Goal: Check status: Check status

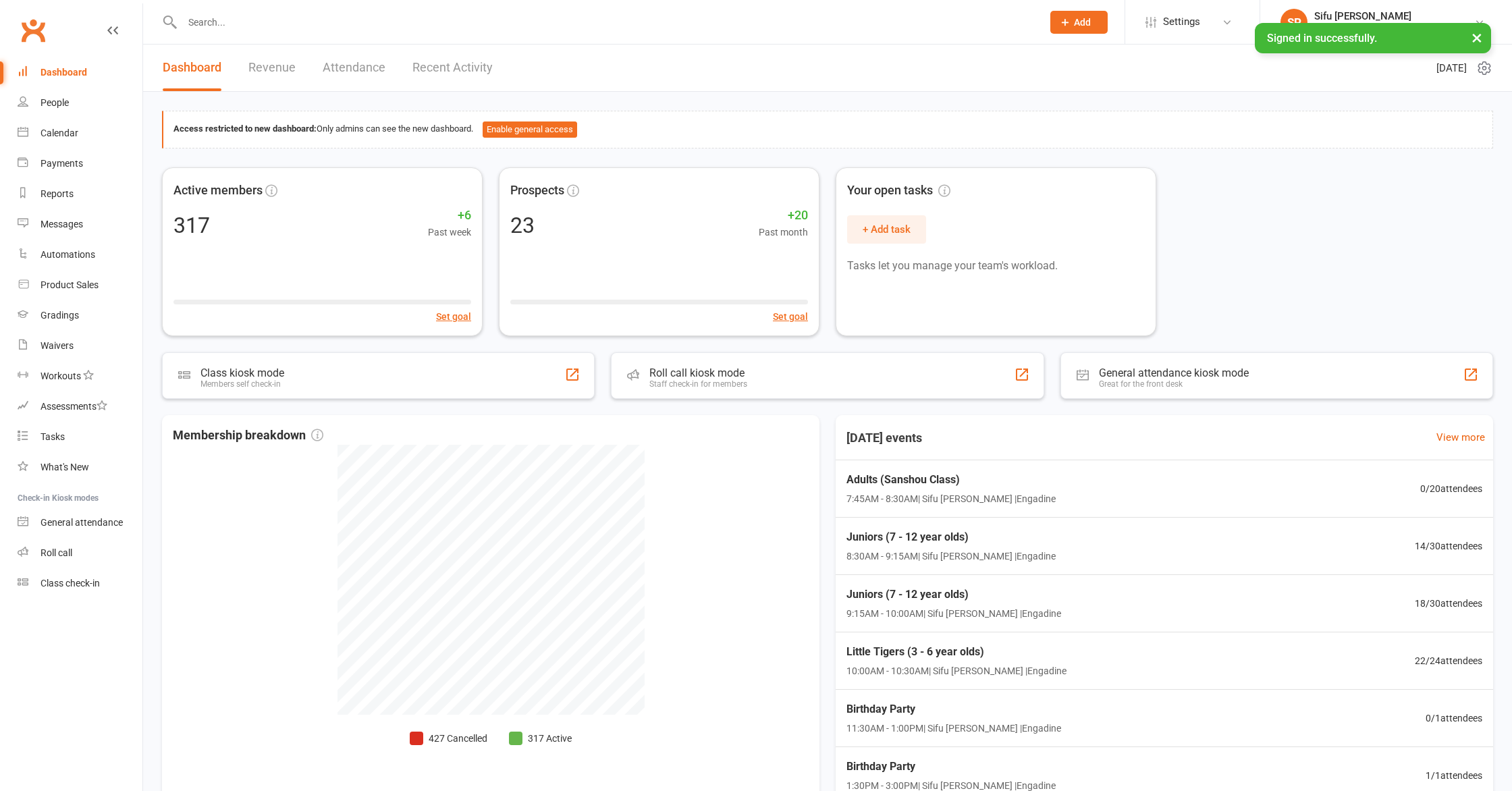
click at [1259, 313] on div "Active members 317 +6 Past week Set goal Prospects 23 +20 Past month Set goal Y…" at bounding box center [827, 251] width 1331 height 168
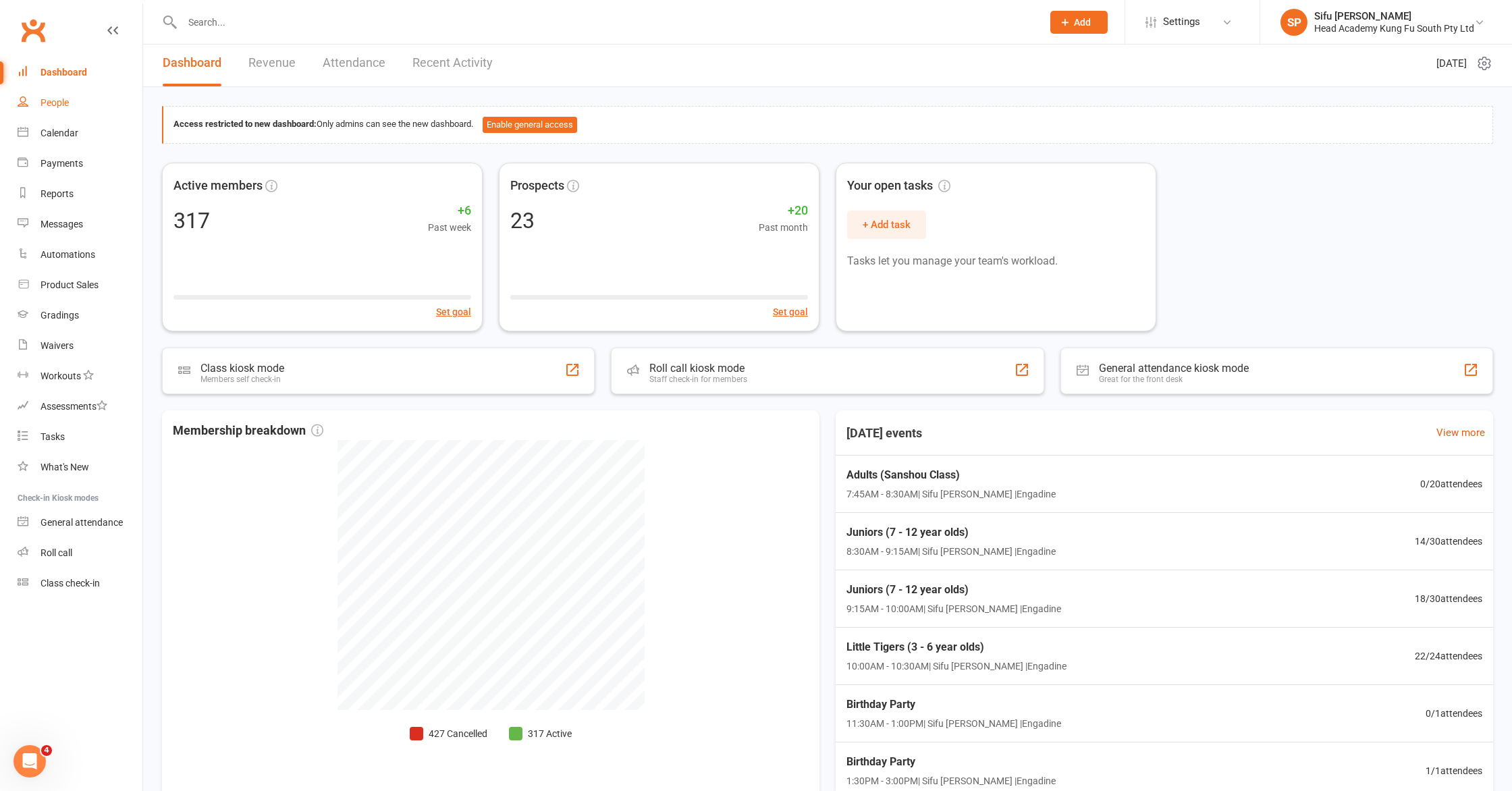
click at [53, 108] on link "People" at bounding box center [80, 103] width 125 height 31
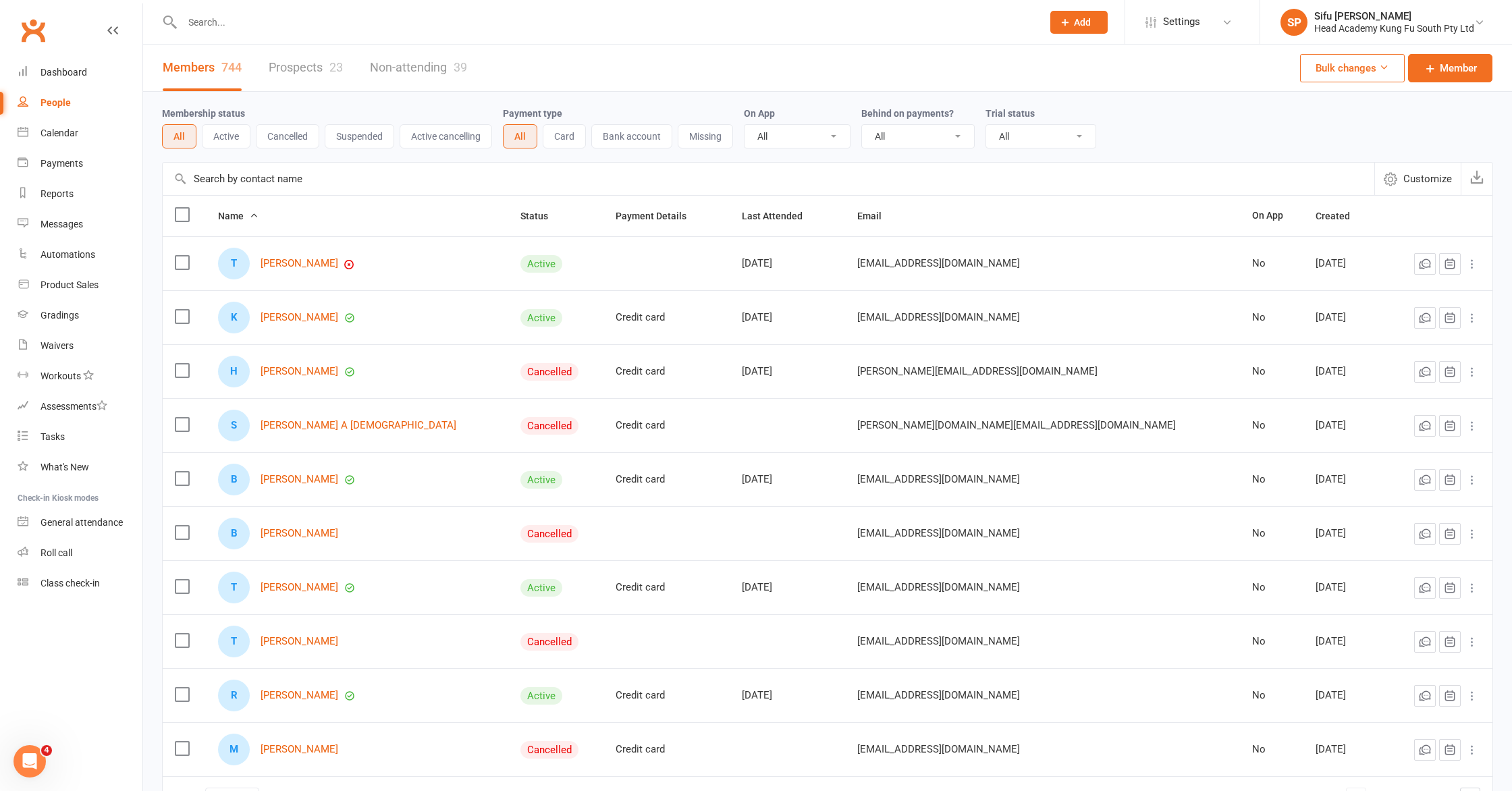
click at [1202, 149] on div "Membership status All Active Cancelled Suspended Active cancelling Payment type…" at bounding box center [827, 127] width 1331 height 70
click at [1298, 138] on div "Membership status All Active Cancelled Suspended Active cancelling Payment type…" at bounding box center [827, 127] width 1331 height 43
click at [75, 106] on link "People" at bounding box center [80, 103] width 125 height 31
click at [301, 80] on link "Prospects 23" at bounding box center [306, 68] width 75 height 46
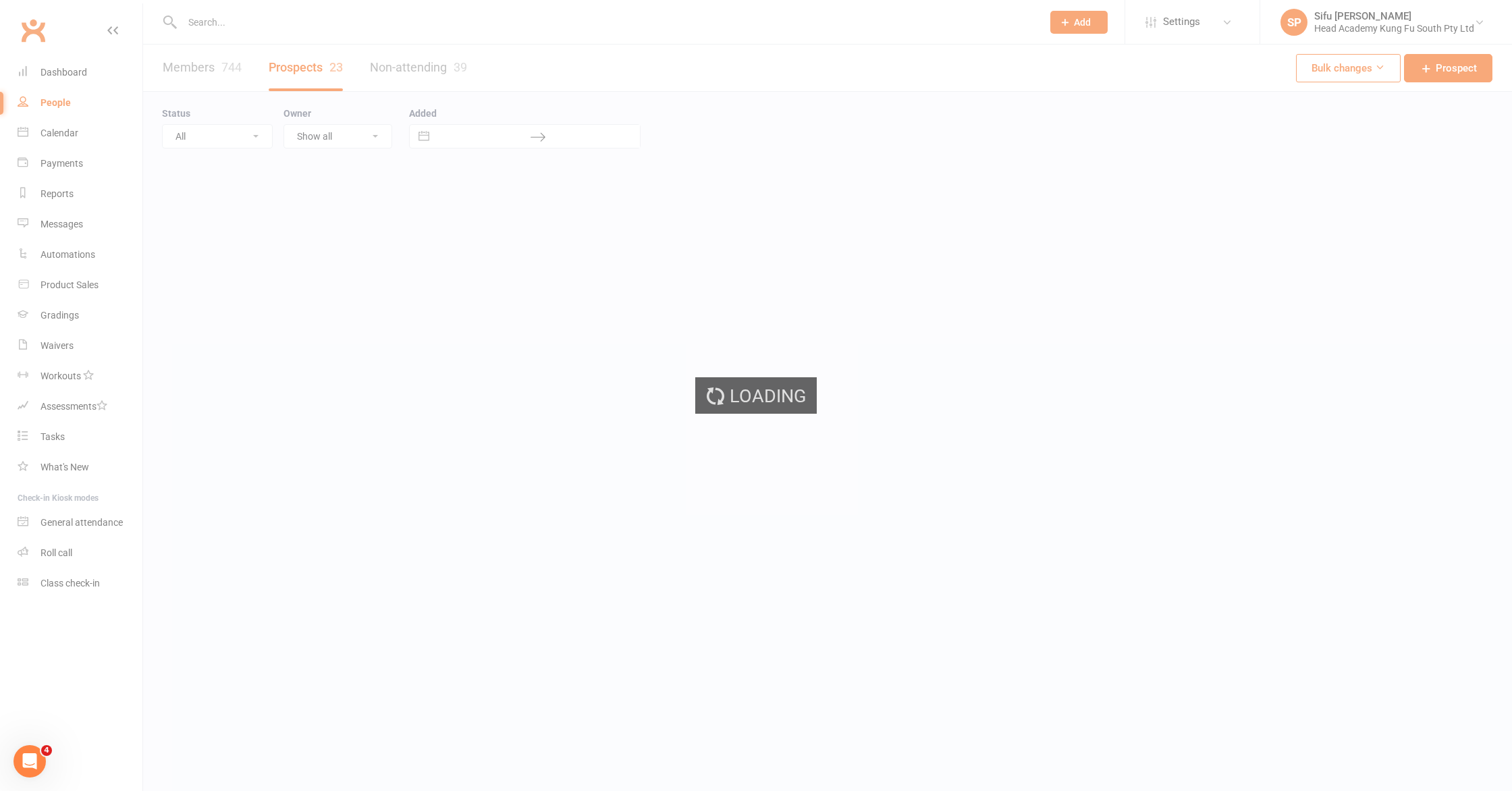
select select "25"
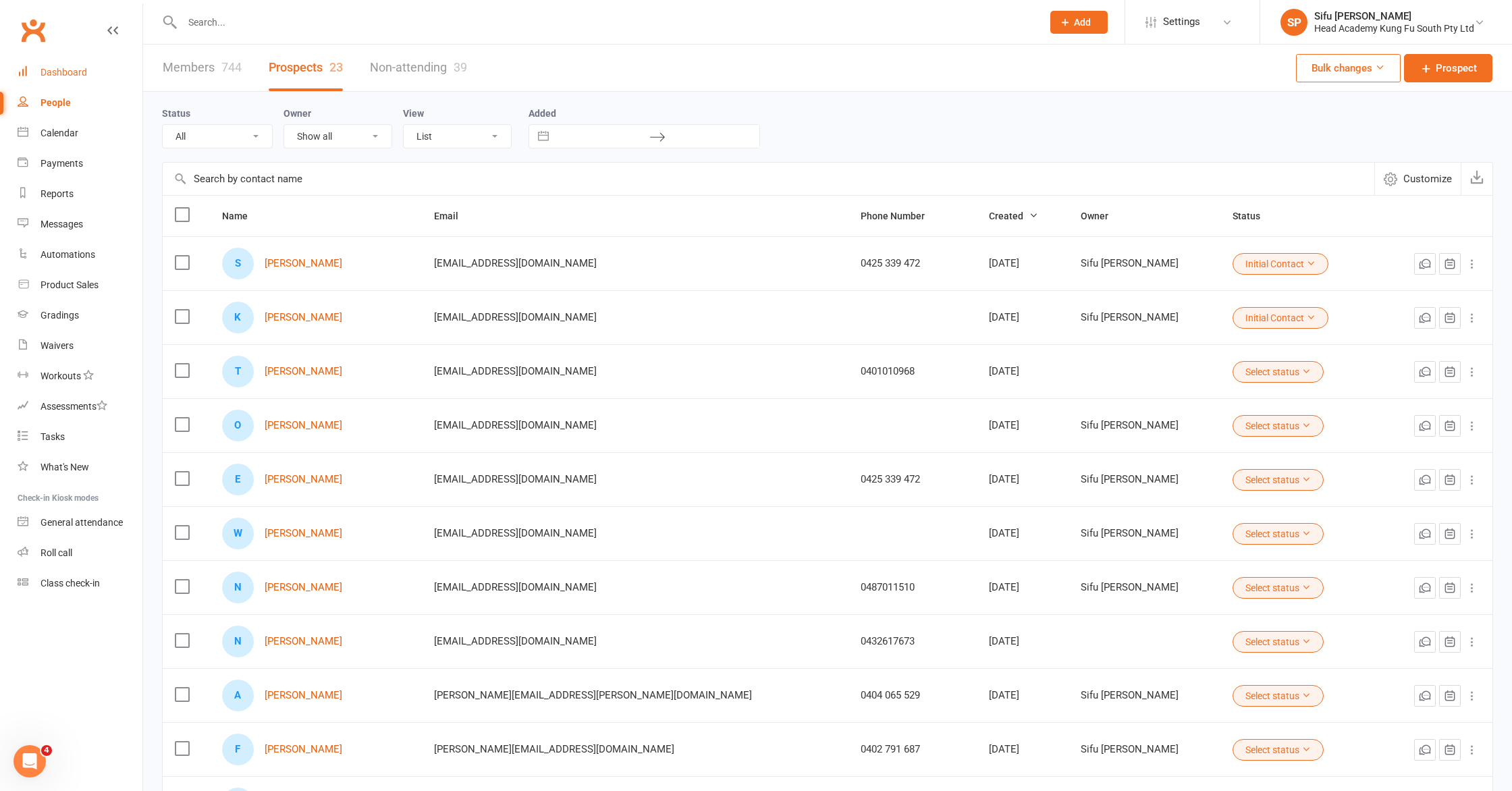
click at [44, 77] on div "Dashboard" at bounding box center [64, 72] width 46 height 11
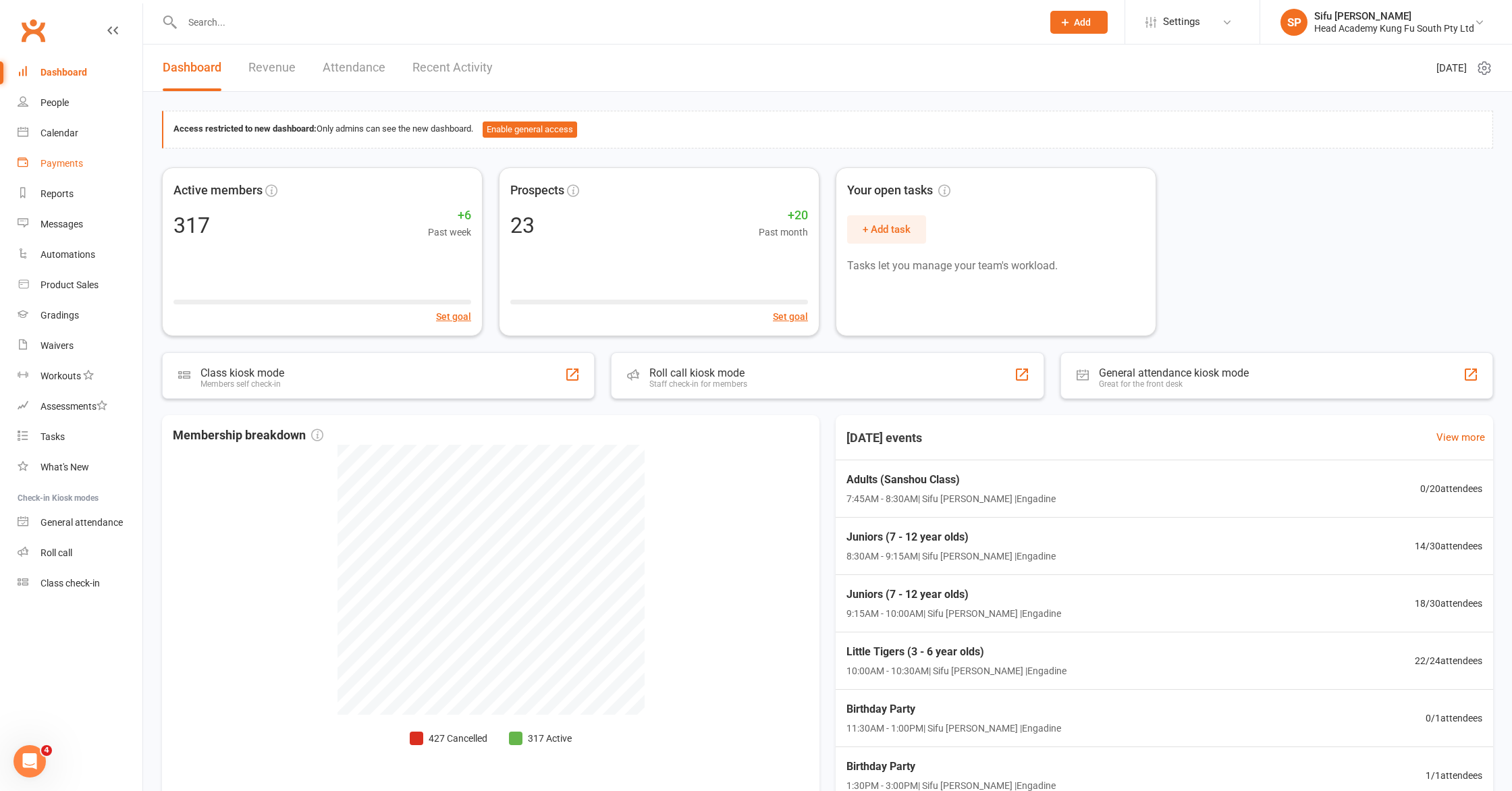
click at [49, 159] on div "Payments" at bounding box center [61, 163] width 42 height 11
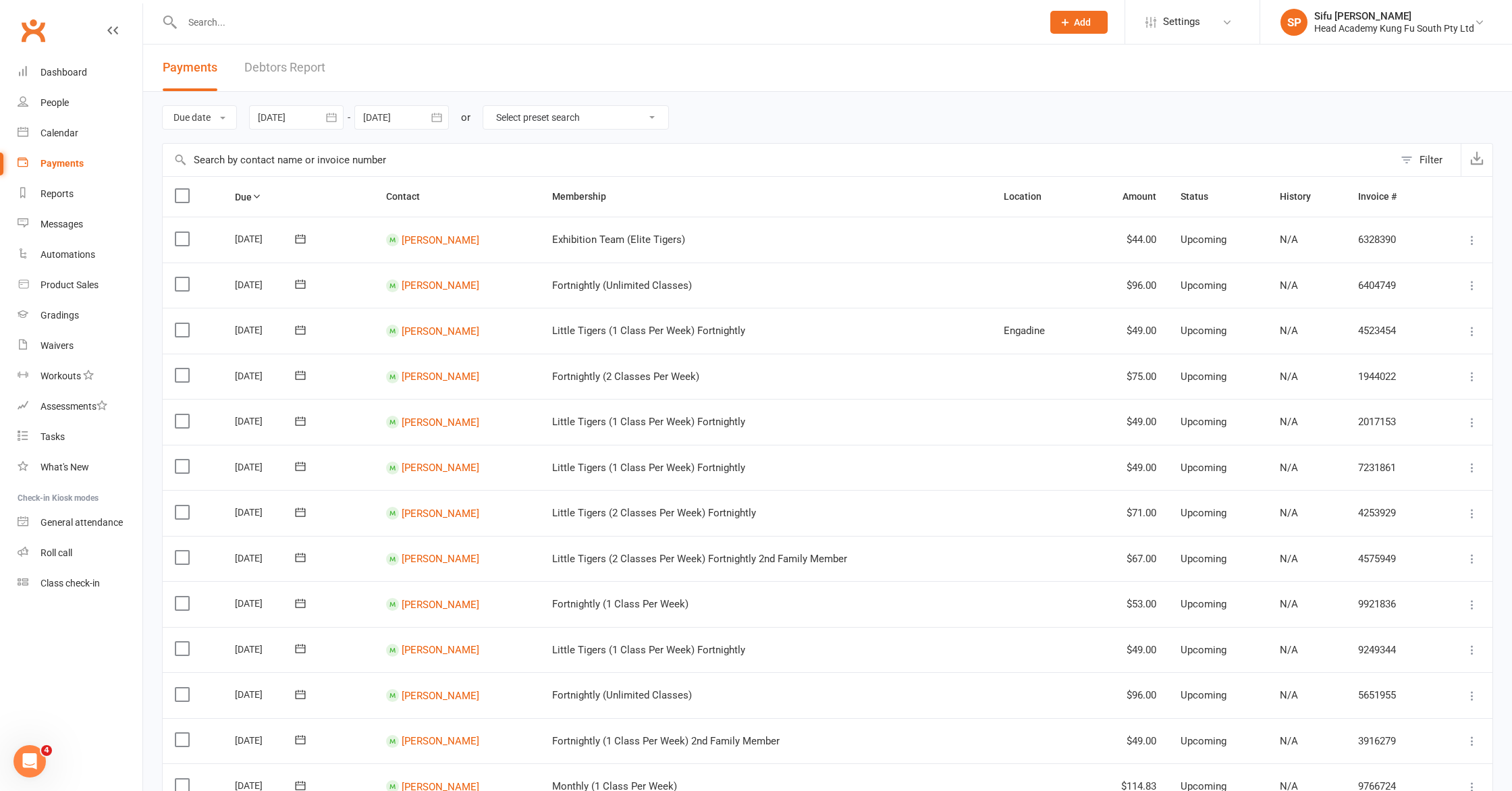
click at [303, 119] on div at bounding box center [296, 117] width 95 height 24
click at [487, 153] on icon "button" at bounding box center [484, 149] width 9 height 11
click at [426, 250] on span "14" at bounding box center [422, 252] width 11 height 11
type input "[DATE]"
click at [395, 121] on div at bounding box center [401, 117] width 95 height 24
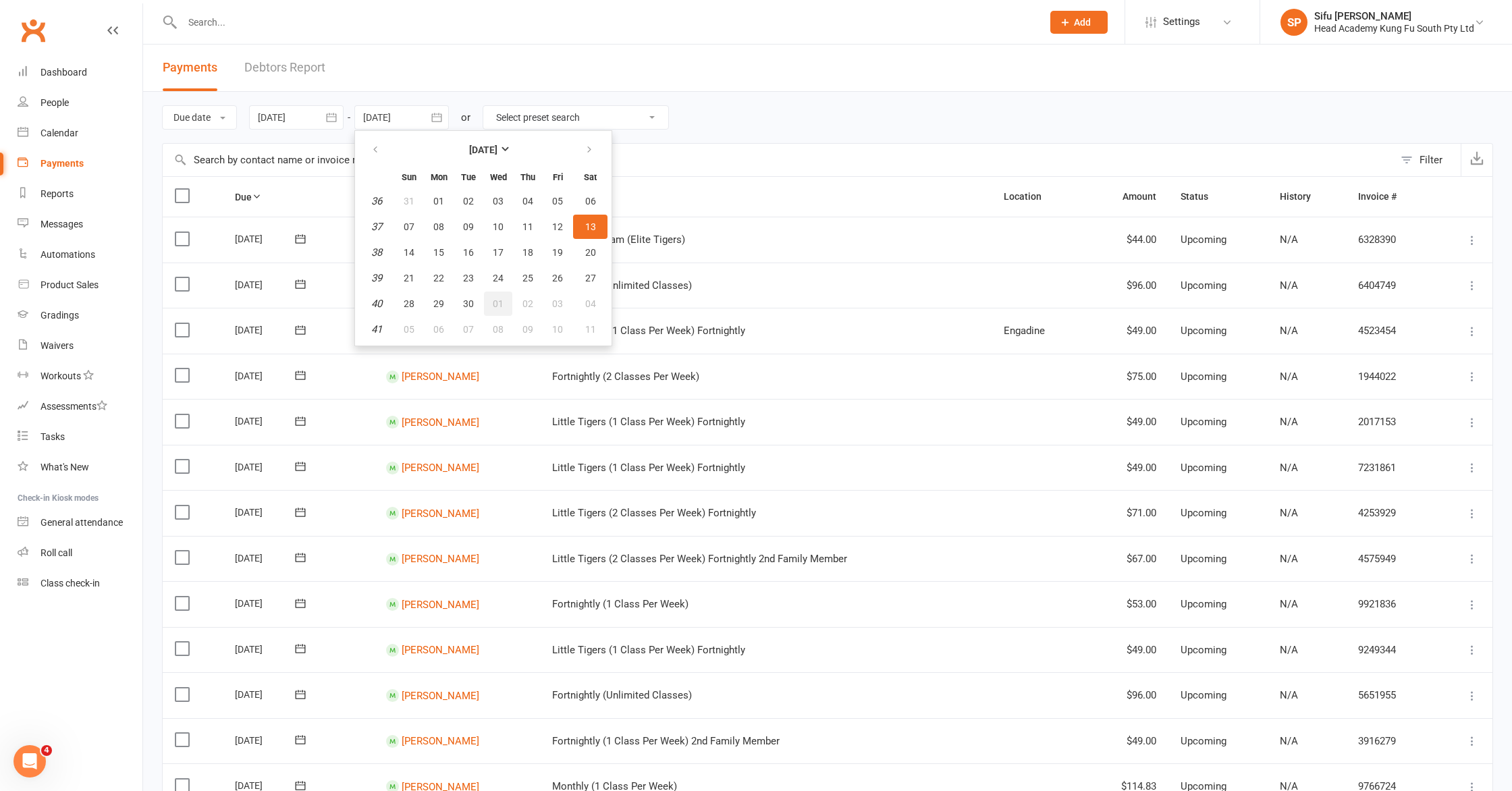
click at [491, 299] on button "01" at bounding box center [498, 303] width 28 height 24
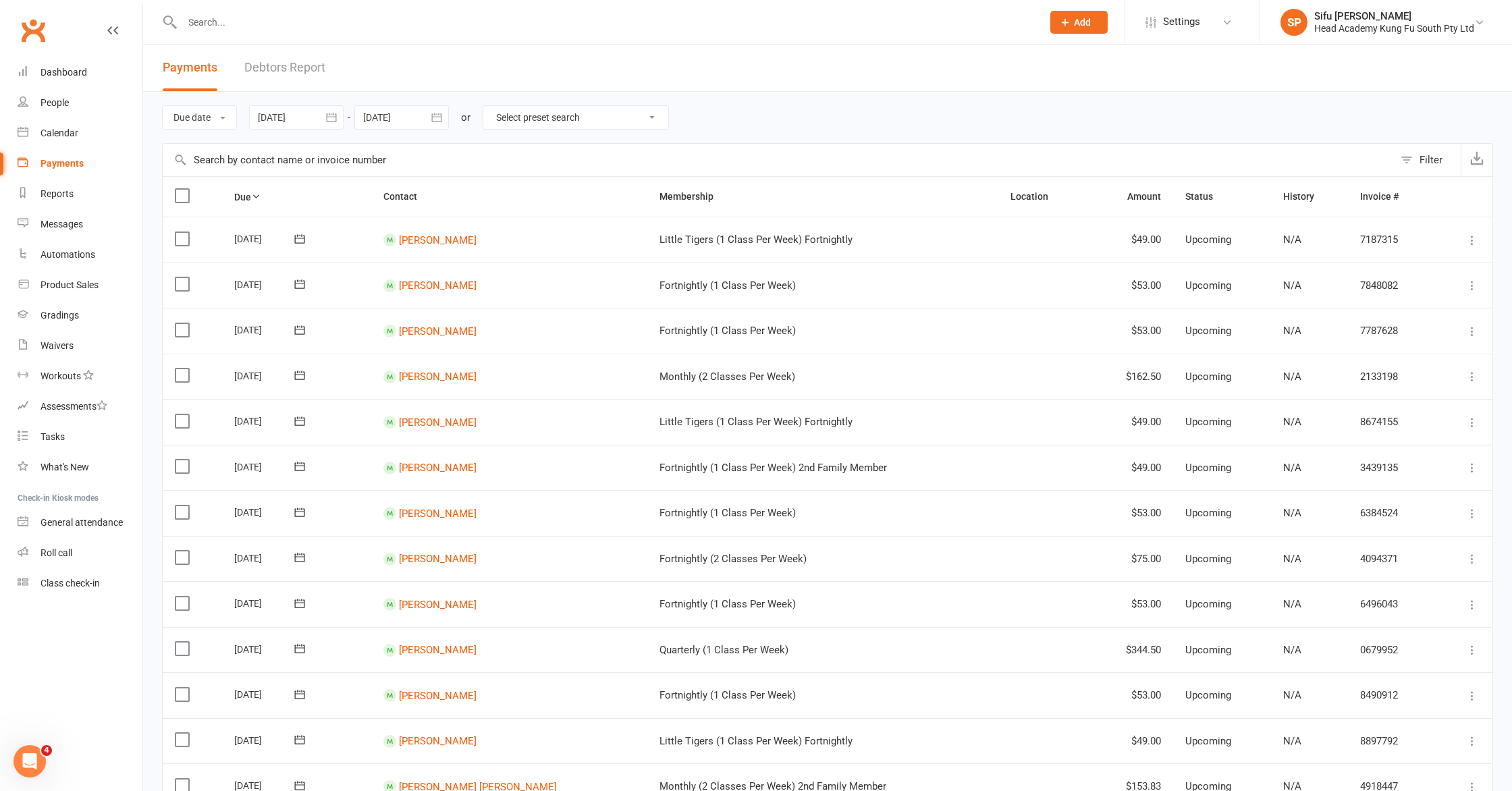
click at [382, 114] on div at bounding box center [401, 117] width 95 height 24
click at [386, 148] on button "button" at bounding box center [376, 149] width 29 height 24
click at [388, 148] on button "button" at bounding box center [376, 149] width 29 height 24
click at [533, 303] on span "28" at bounding box center [527, 303] width 11 height 11
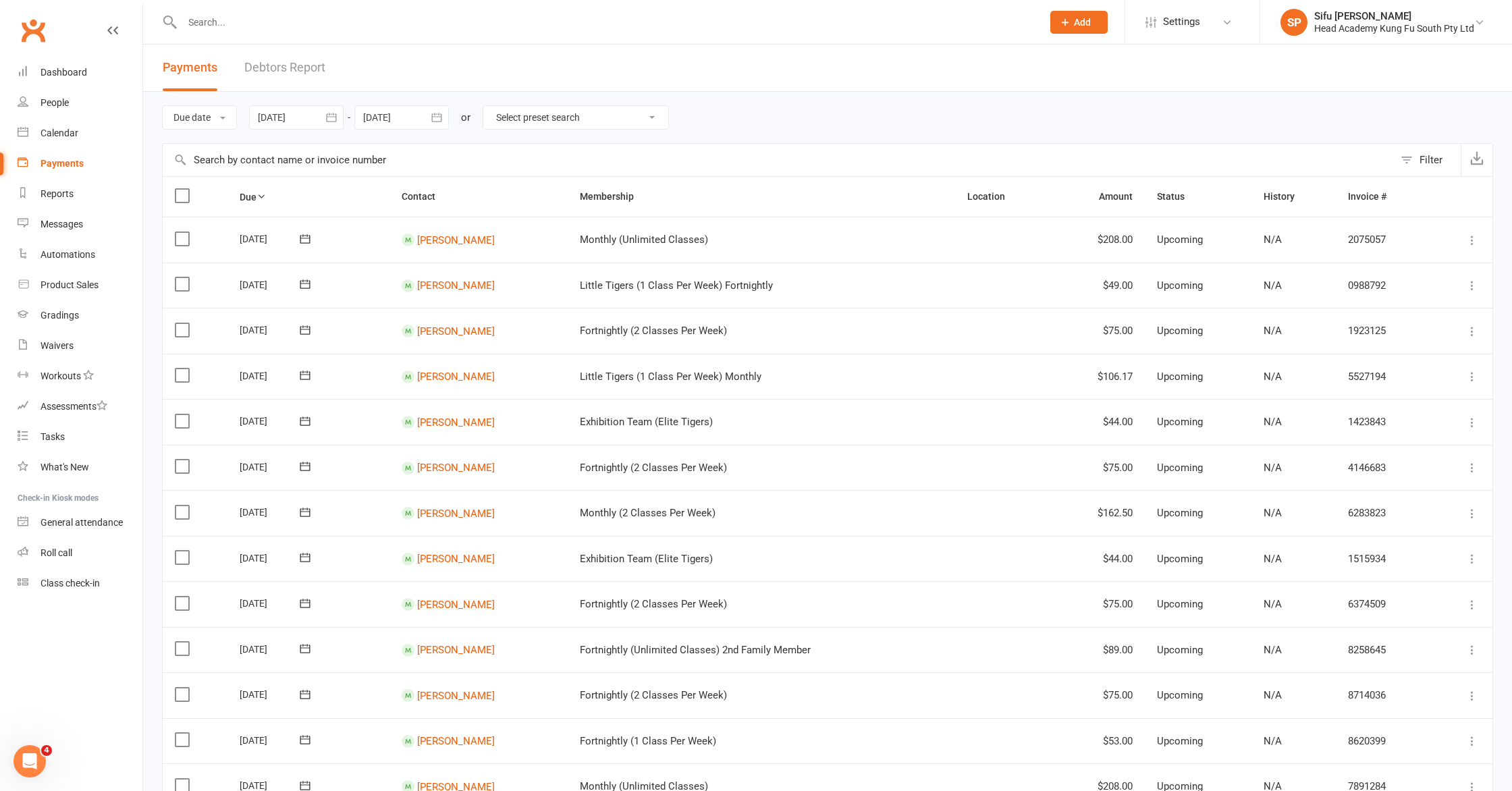
click at [396, 121] on div at bounding box center [401, 117] width 95 height 24
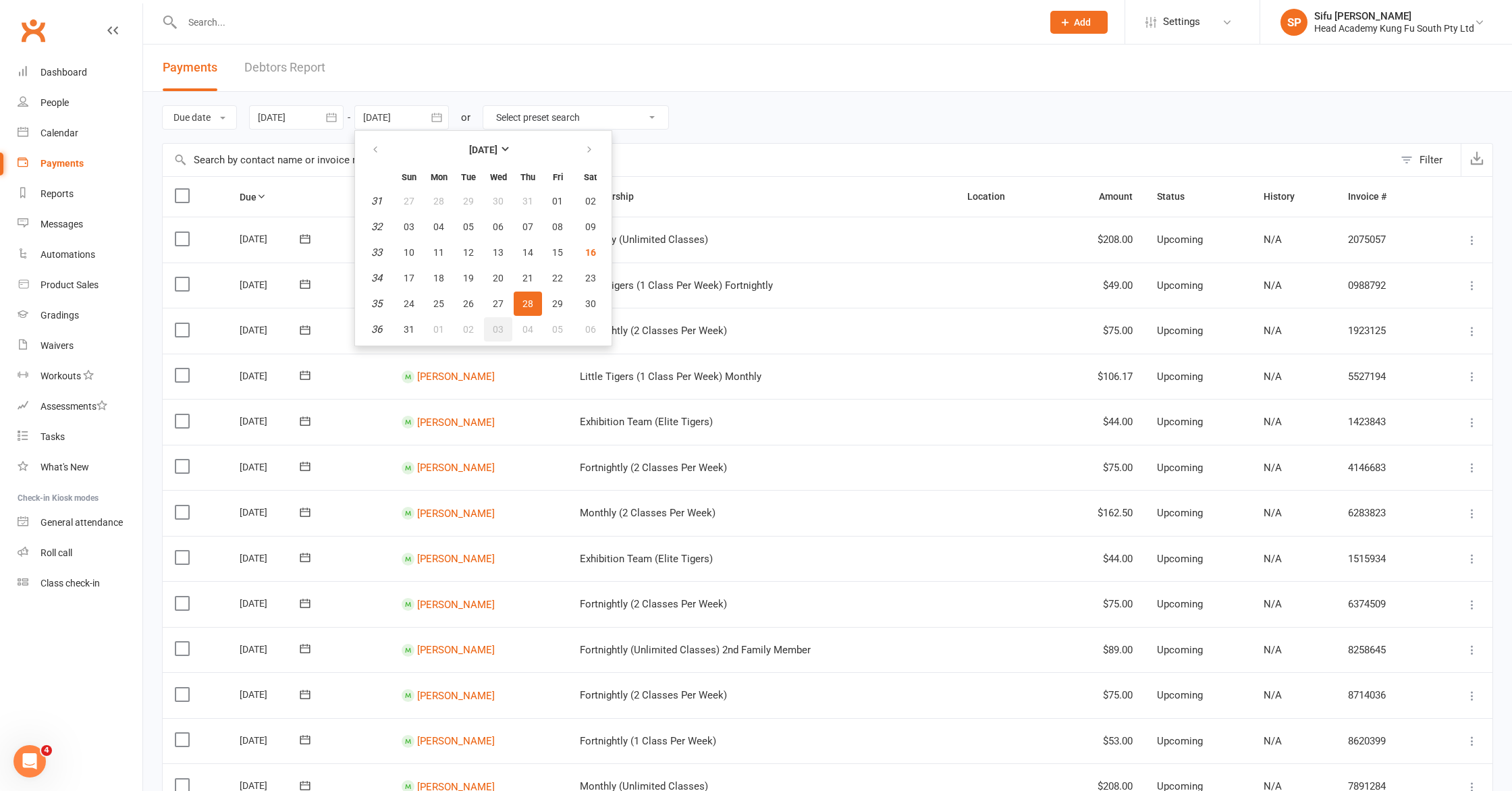
click at [508, 331] on button "03" at bounding box center [498, 328] width 28 height 24
type input "[DATE]"
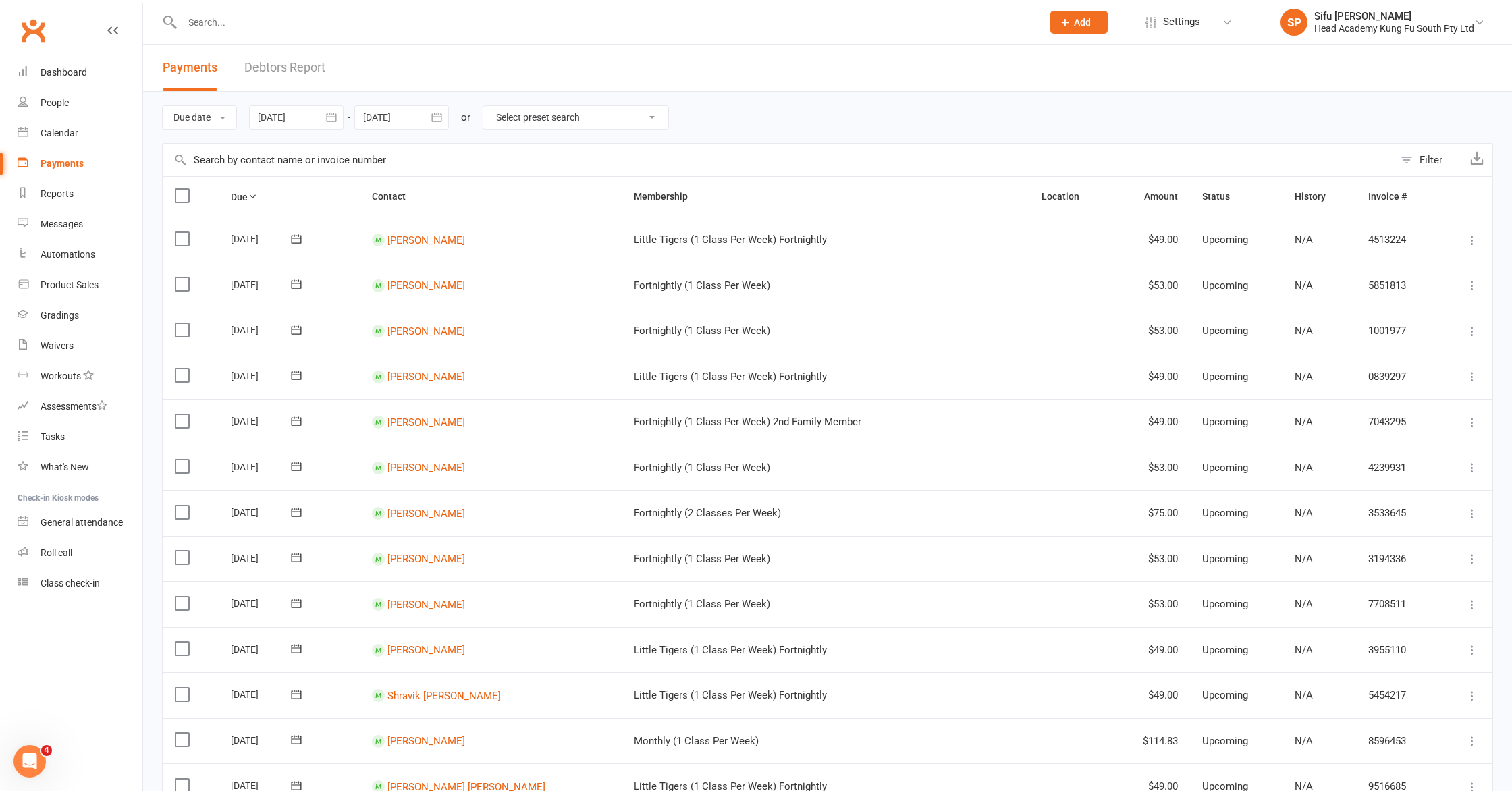
click at [379, 125] on div at bounding box center [401, 117] width 95 height 24
drag, startPoint x: 922, startPoint y: 121, endPoint x: 913, endPoint y: 129, distance: 12.0
click at [922, 121] on div "Due date Due date Date paid Date failed Date settled [DATE] [DATE] Sun Mon Tue …" at bounding box center [827, 118] width 1331 height 51
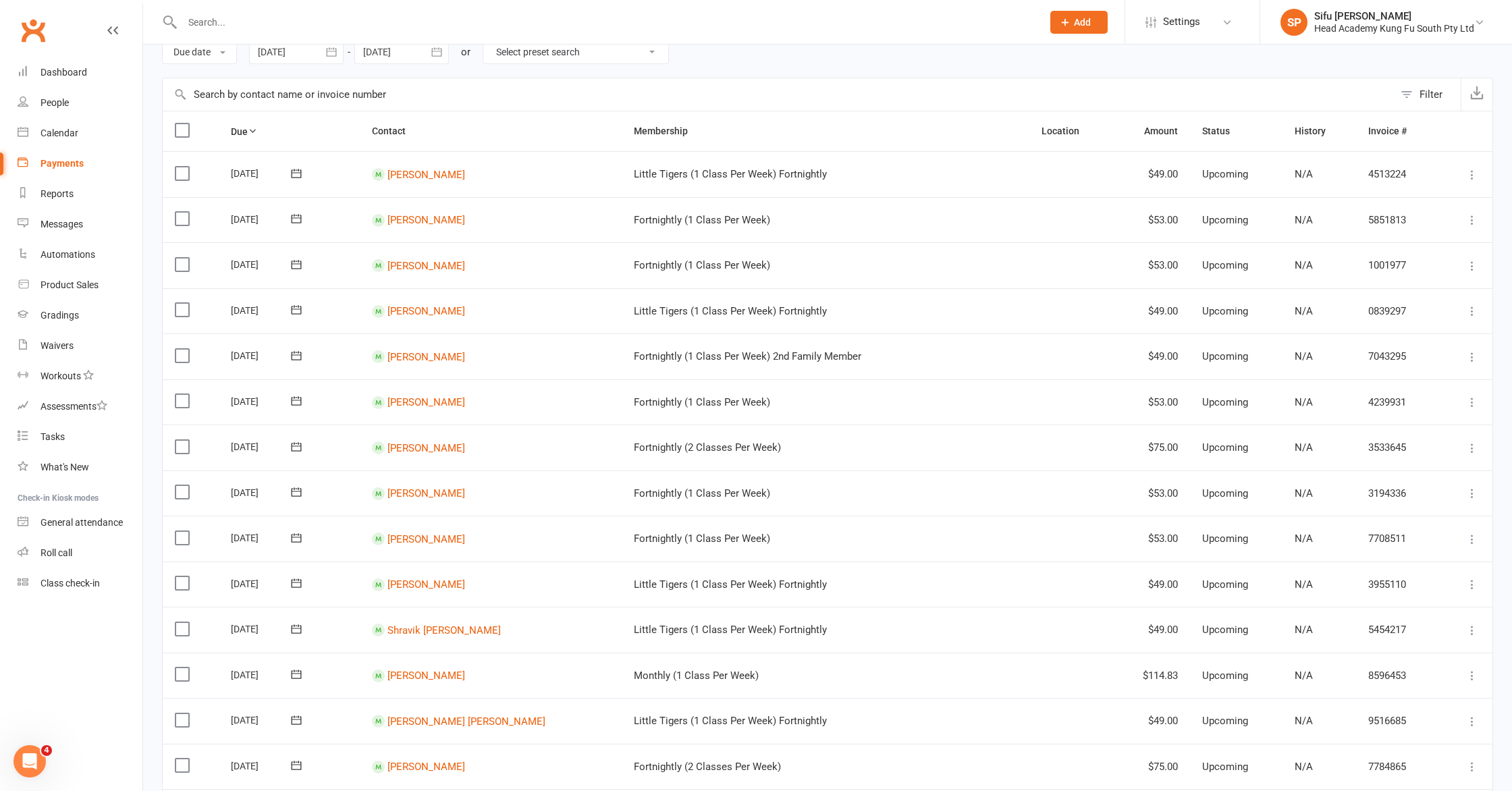
scroll to position [64, 0]
